Goal: Task Accomplishment & Management: Manage account settings

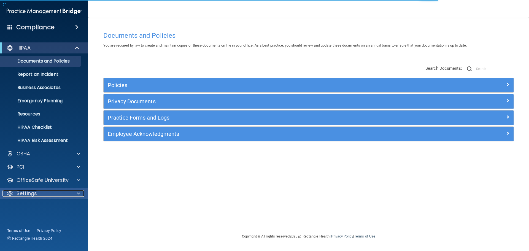
click at [44, 192] on div "Settings" at bounding box center [36, 193] width 68 height 7
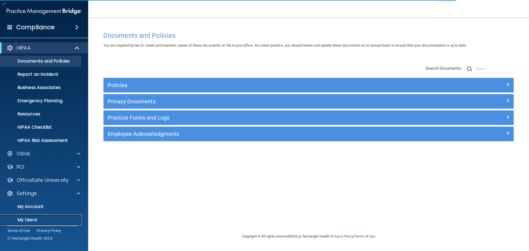
click at [36, 220] on p "My Users" at bounding box center [41, 220] width 75 height 6
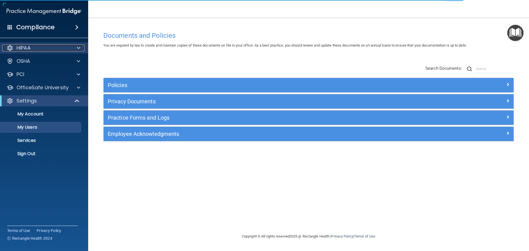
click at [31, 46] on div "HIPAA" at bounding box center [36, 48] width 68 height 7
select select "20"
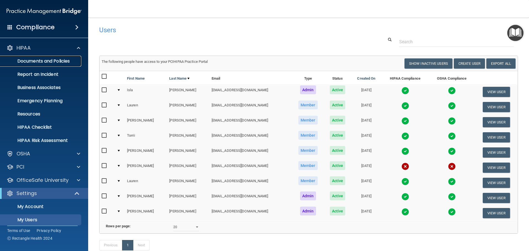
click at [38, 58] on p "Documents and Policies" at bounding box center [41, 61] width 75 height 6
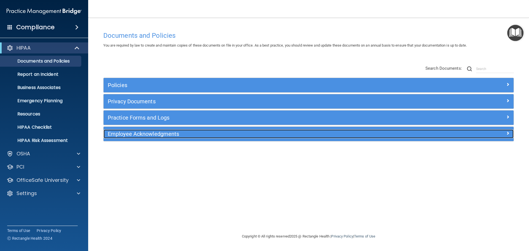
click at [180, 132] on h5 "Employee Acknowledgments" at bounding box center [257, 134] width 299 height 6
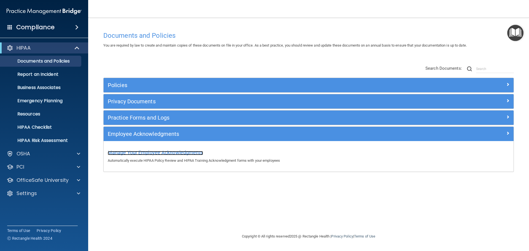
click at [158, 152] on span "Manage Your Employee Acknowledgments" at bounding box center [155, 153] width 95 height 6
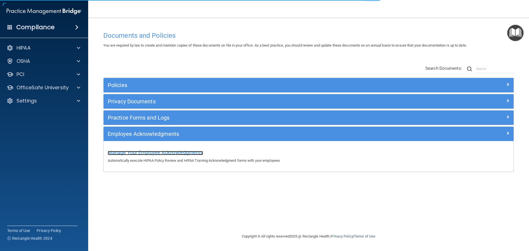
click at [174, 154] on span "Manage Your Employee Acknowledgments" at bounding box center [155, 153] width 95 height 6
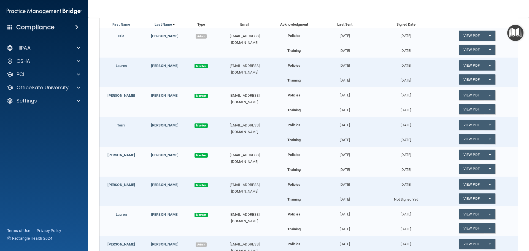
scroll to position [110, 0]
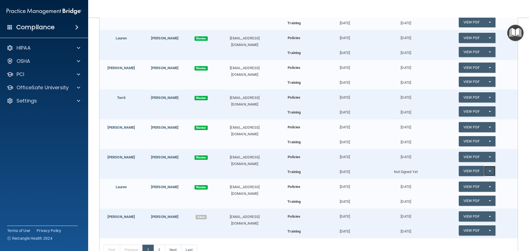
click at [489, 171] on span "button" at bounding box center [490, 170] width 2 height 1
click at [480, 181] on link "Send Acknowledgment PDF" at bounding box center [486, 182] width 55 height 8
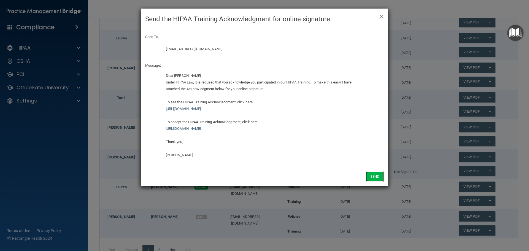
click at [372, 177] on button "Send" at bounding box center [375, 176] width 18 height 10
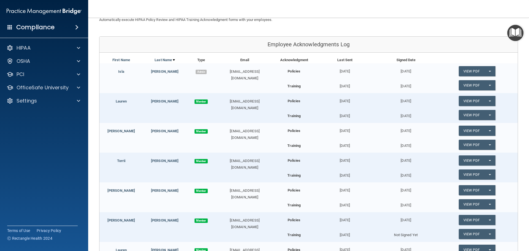
scroll to position [0, 0]
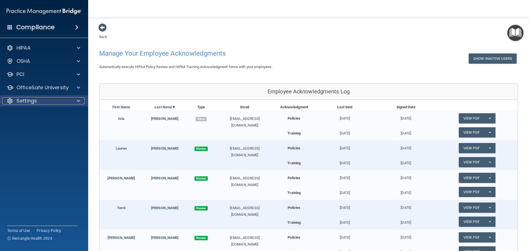
click at [26, 98] on p "Settings" at bounding box center [27, 101] width 20 height 7
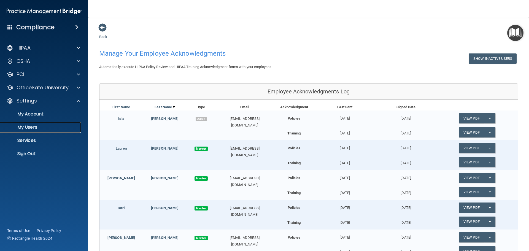
click at [30, 128] on p "My Users" at bounding box center [41, 128] width 75 height 6
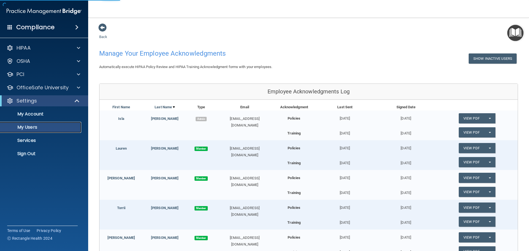
select select "20"
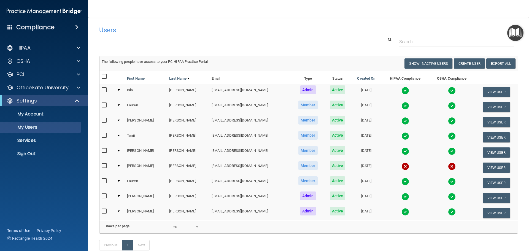
click at [105, 167] on input "checkbox" at bounding box center [105, 166] width 6 height 4
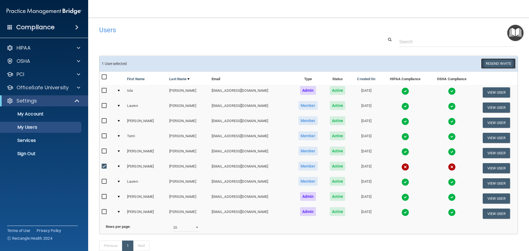
click at [495, 63] on button "Resend Invite" at bounding box center [498, 63] width 34 height 10
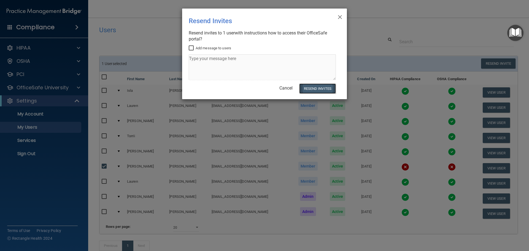
click at [320, 88] on button "Resend Invites" at bounding box center [317, 88] width 37 height 10
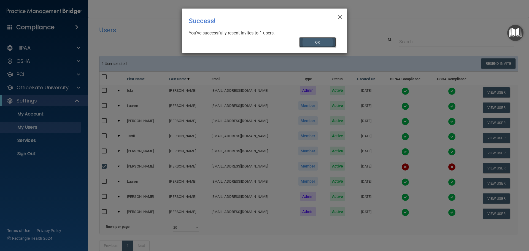
click at [319, 44] on button "OK" at bounding box center [317, 42] width 37 height 10
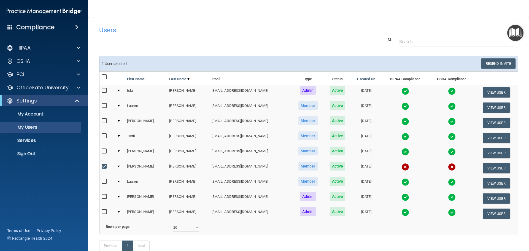
click at [105, 168] on input "checkbox" at bounding box center [105, 166] width 6 height 4
checkbox input "false"
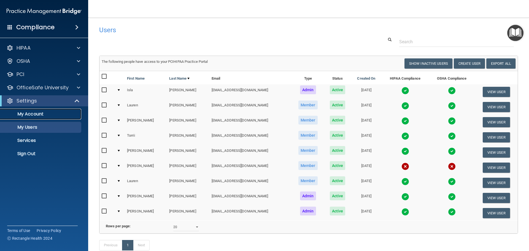
click at [35, 115] on p "My Account" at bounding box center [41, 114] width 75 height 6
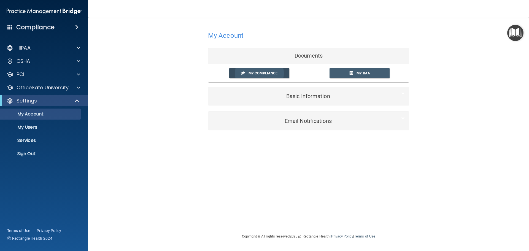
click at [265, 71] on span "My Compliance" at bounding box center [262, 73] width 29 height 4
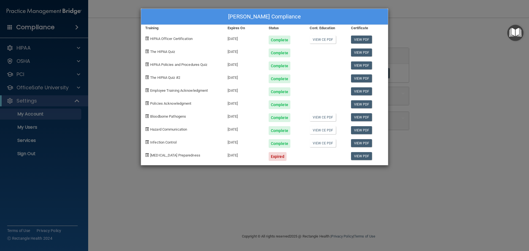
click at [430, 46] on div "[PERSON_NAME] Compliance Training Expires On Status Cont. Education Certificate…" at bounding box center [264, 125] width 529 height 251
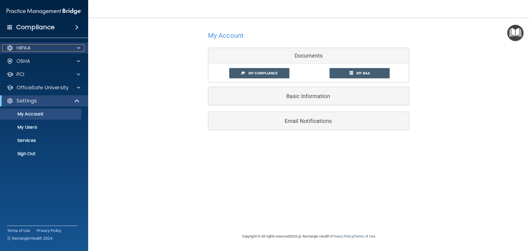
click at [69, 47] on div "HIPAA" at bounding box center [36, 48] width 68 height 7
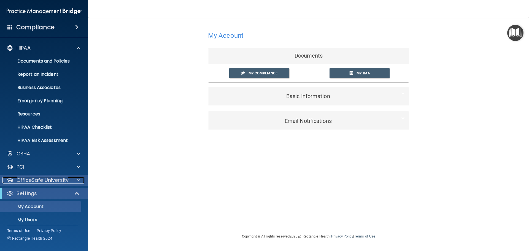
click at [62, 178] on p "OfficeSafe University" at bounding box center [43, 180] width 52 height 7
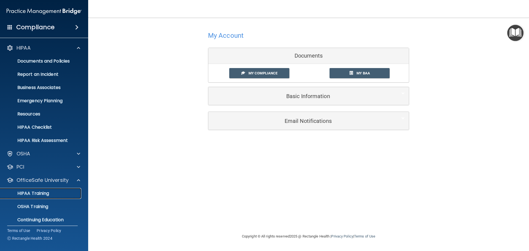
click at [39, 191] on p "HIPAA Training" at bounding box center [26, 194] width 45 height 6
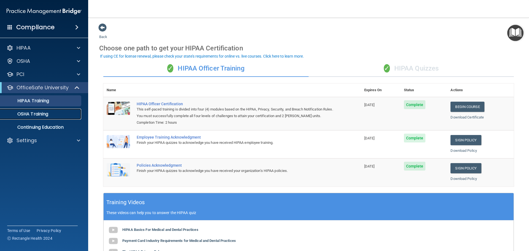
click at [47, 117] on p "OSHA Training" at bounding box center [26, 114] width 45 height 6
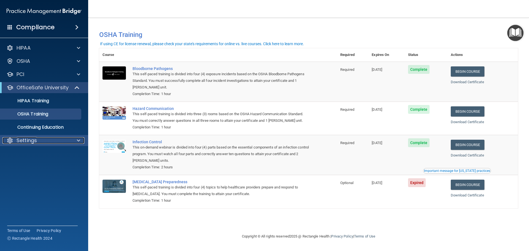
click at [54, 142] on div "Settings" at bounding box center [36, 140] width 68 height 7
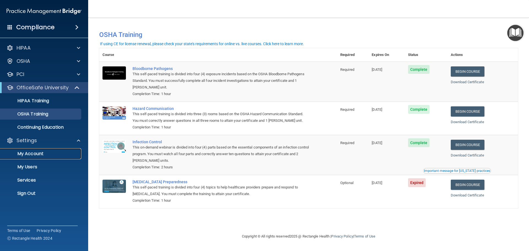
click at [34, 154] on p "My Account" at bounding box center [41, 154] width 75 height 6
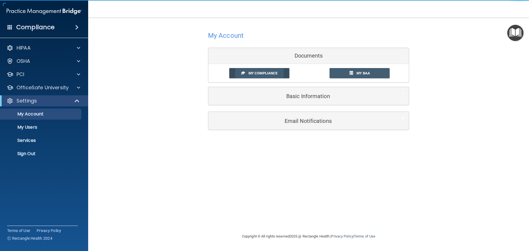
click at [268, 72] on span "My Compliance" at bounding box center [262, 73] width 29 height 4
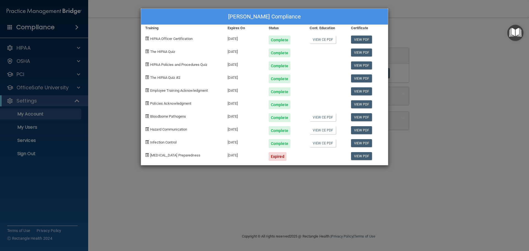
click at [435, 92] on div "[PERSON_NAME] Compliance Training Expires On Status Cont. Education Certificate…" at bounding box center [264, 125] width 529 height 251
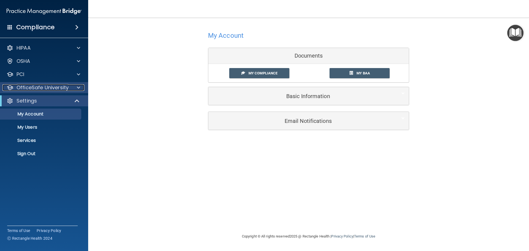
click at [60, 90] on p "OfficeSafe University" at bounding box center [43, 87] width 52 height 7
